Goal: Task Accomplishment & Management: Manage account settings

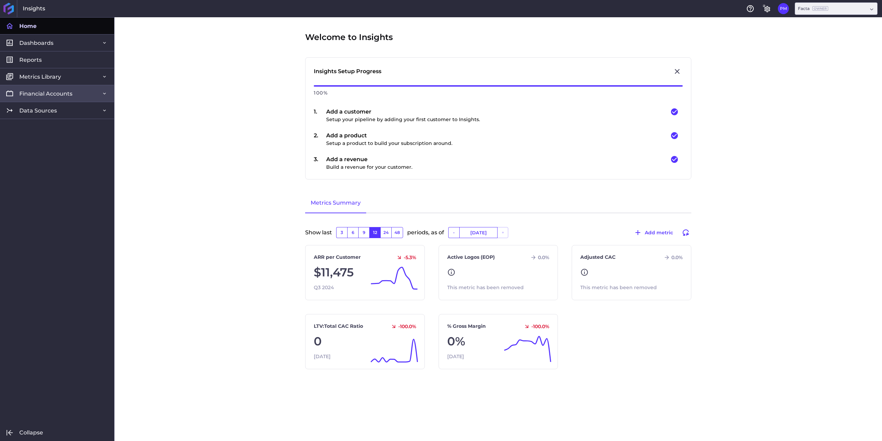
click at [57, 93] on span "Financial Accounts" at bounding box center [45, 93] width 53 height 7
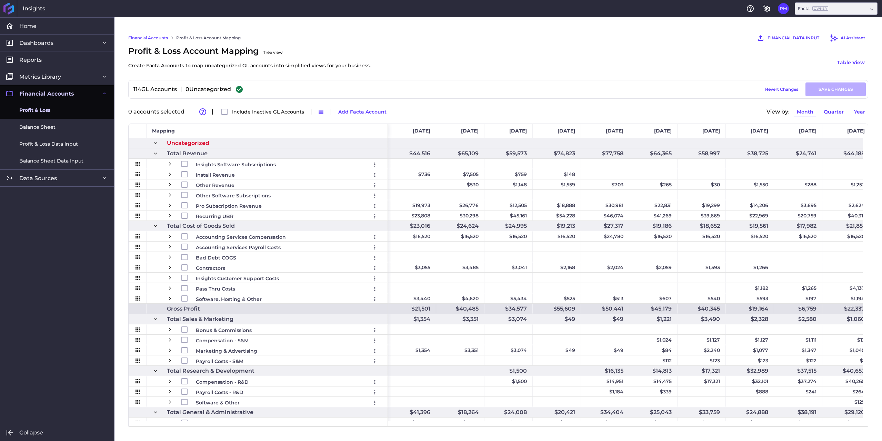
click at [523, 92] on div "114 GL Accounts 0 Uncategorized Draft Saved Revert Changes SAVE CHANGES" at bounding box center [499, 89] width 736 height 14
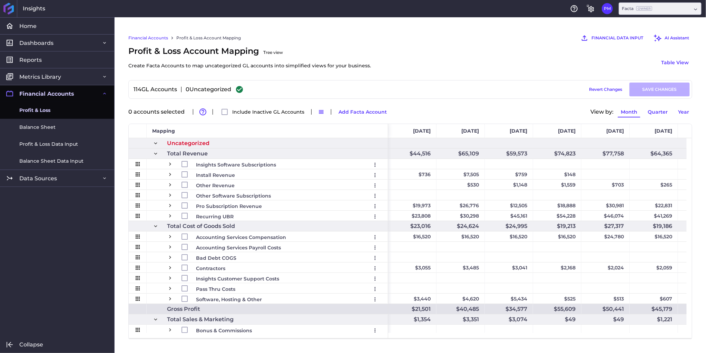
click at [155, 154] on span at bounding box center [155, 153] width 6 height 6
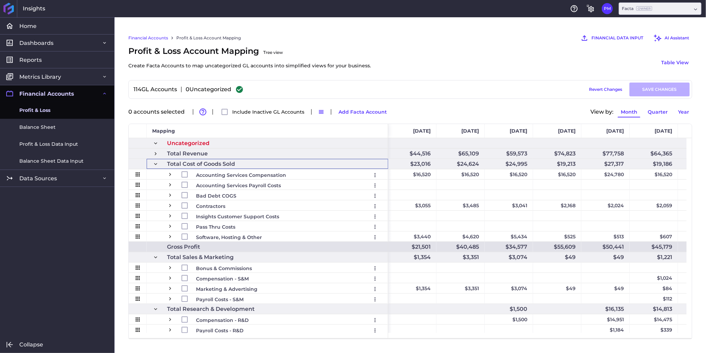
click at [155, 163] on span at bounding box center [155, 164] width 6 height 6
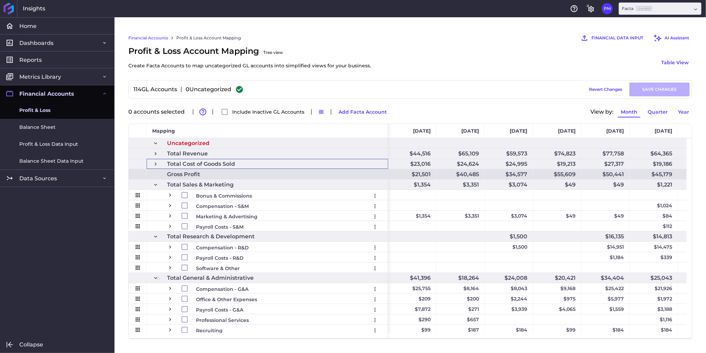
click at [157, 184] on span at bounding box center [155, 184] width 6 height 6
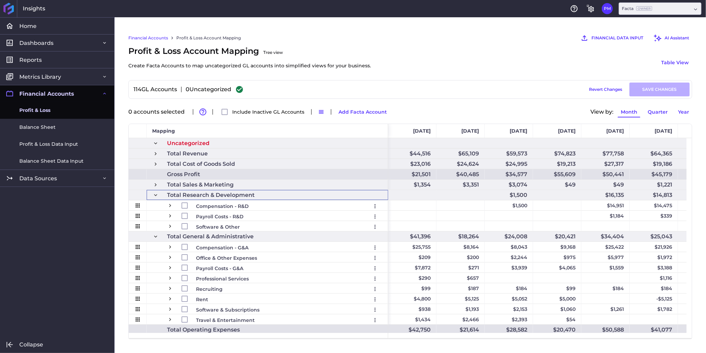
click at [155, 195] on span at bounding box center [155, 195] width 6 height 6
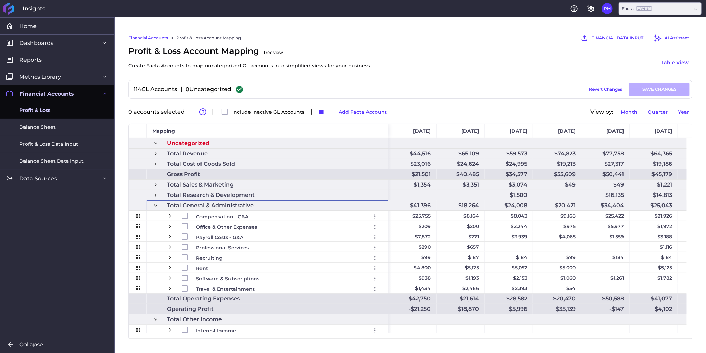
click at [157, 205] on span at bounding box center [155, 205] width 6 height 6
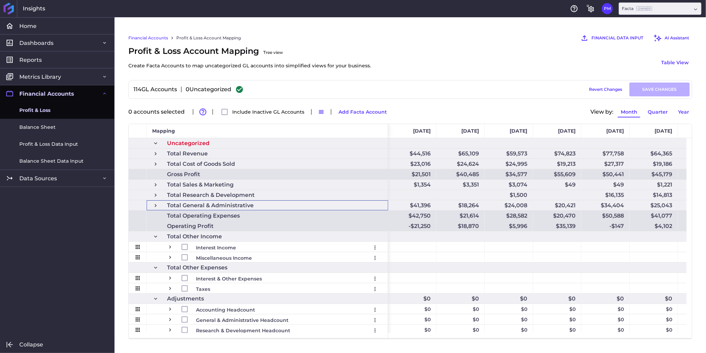
click at [154, 236] on span at bounding box center [155, 236] width 6 height 6
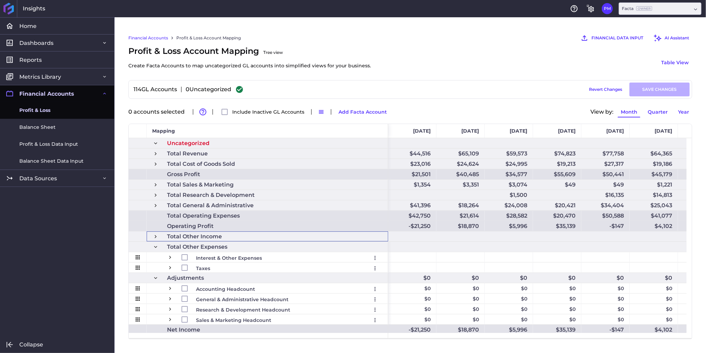
click at [156, 248] on span at bounding box center [155, 247] width 6 height 6
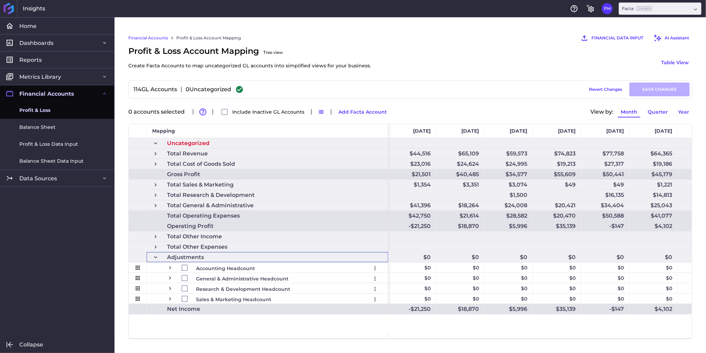
click at [156, 258] on span at bounding box center [155, 257] width 6 height 6
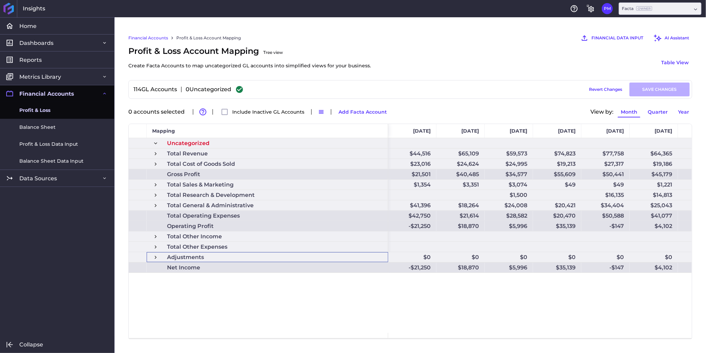
click at [157, 153] on span at bounding box center [155, 153] width 6 height 6
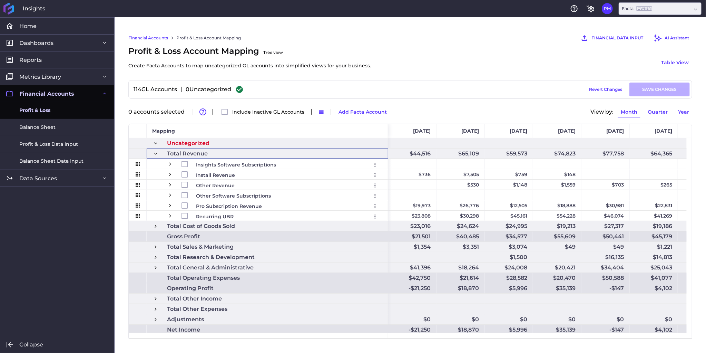
click at [154, 153] on span at bounding box center [155, 153] width 6 height 6
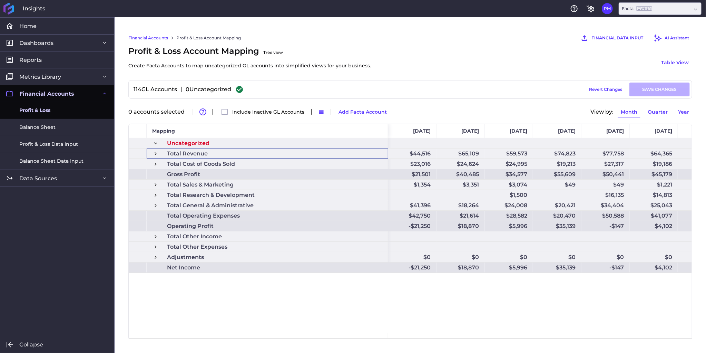
click at [155, 151] on span at bounding box center [155, 153] width 6 height 6
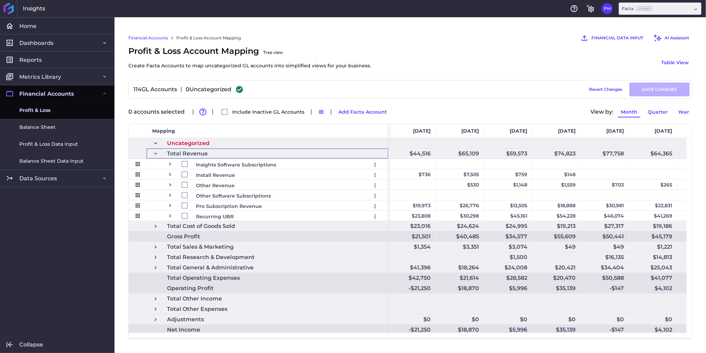
click at [154, 152] on span at bounding box center [155, 153] width 6 height 6
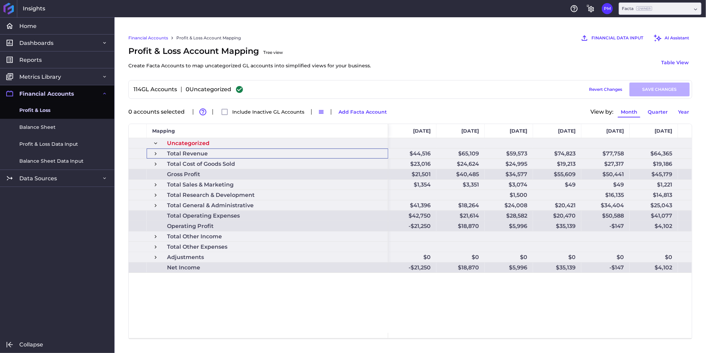
click at [157, 256] on span at bounding box center [155, 257] width 6 height 6
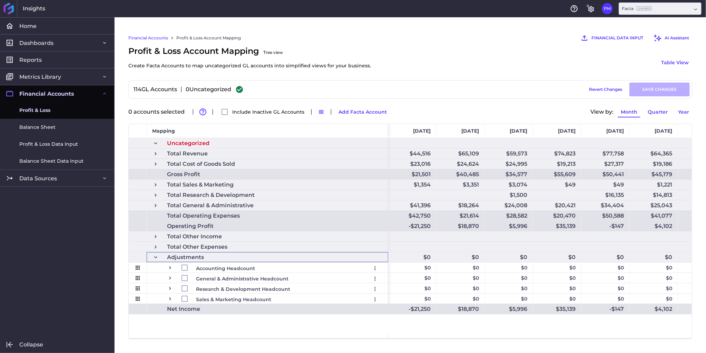
click at [155, 255] on span at bounding box center [155, 257] width 6 height 6
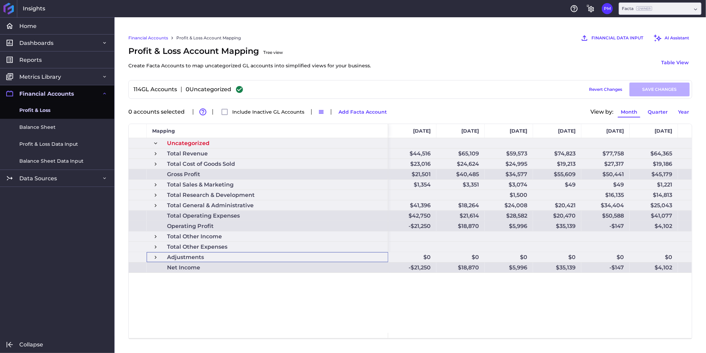
click at [155, 257] on span at bounding box center [155, 257] width 6 height 6
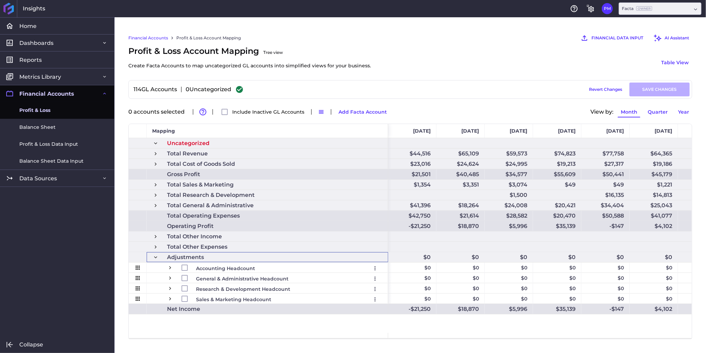
click at [155, 256] on span at bounding box center [155, 257] width 6 height 6
